Goal: Task Accomplishment & Management: Manage account settings

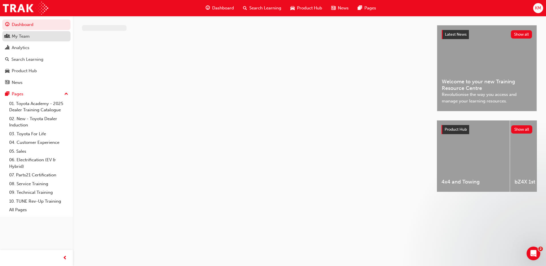
click at [29, 37] on div "My Team" at bounding box center [21, 36] width 18 height 7
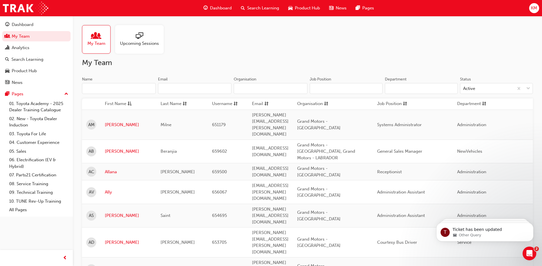
click at [131, 88] on input "Name" at bounding box center [119, 88] width 74 height 11
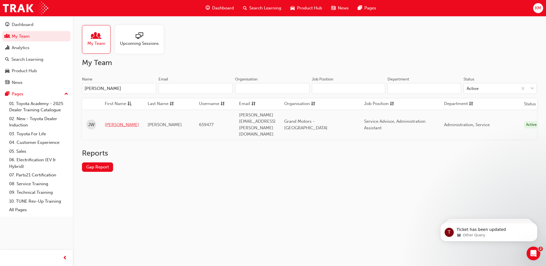
type input "[PERSON_NAME]"
click at [117, 122] on link "[PERSON_NAME]" at bounding box center [122, 125] width 34 height 7
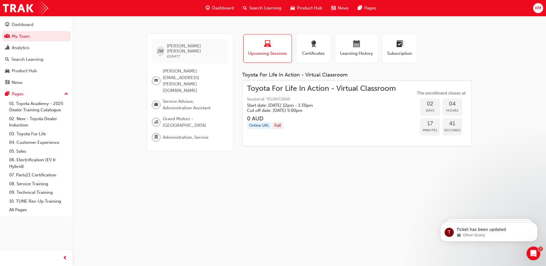
click at [290, 90] on span "Toyota For Life In Action - Virtual Classroom" at bounding box center [321, 88] width 149 height 7
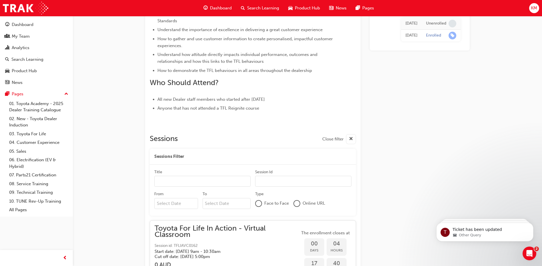
scroll to position [1074, 0]
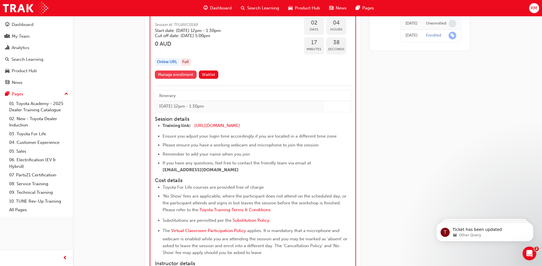
click at [183, 75] on link "Manage enrollment" at bounding box center [176, 75] width 42 height 8
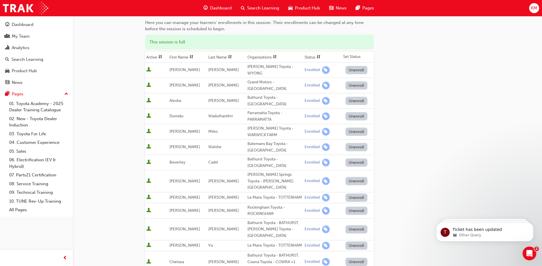
scroll to position [66, 0]
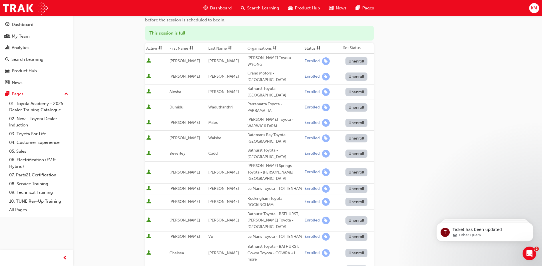
click at [354, 73] on button "Unenroll" at bounding box center [356, 77] width 22 height 8
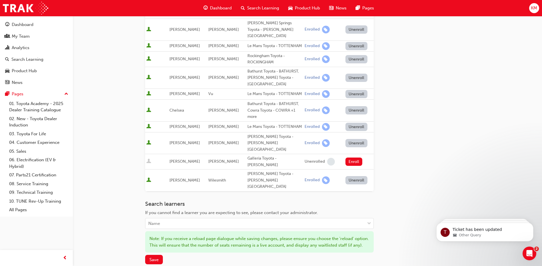
scroll to position [261, 0]
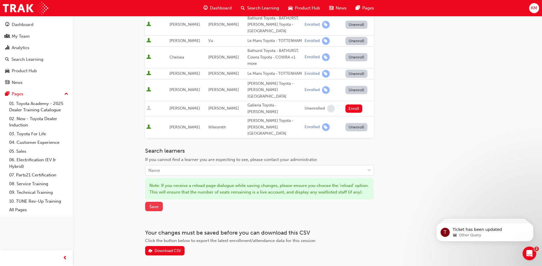
click at [156, 204] on span "Save" at bounding box center [153, 206] width 9 height 5
